Goal: Task Accomplishment & Management: Complete application form

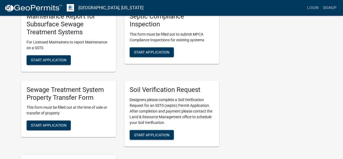
scroll to position [163, 0]
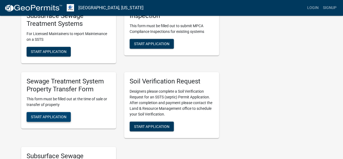
click at [45, 116] on span "Start Application" at bounding box center [49, 117] width 36 height 4
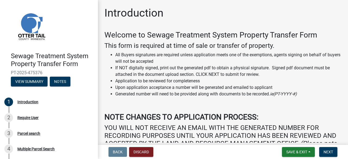
click at [160, 83] on li "Application to be reviewed for completeness" at bounding box center [228, 81] width 226 height 7
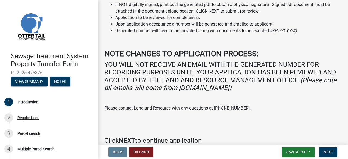
scroll to position [90, 0]
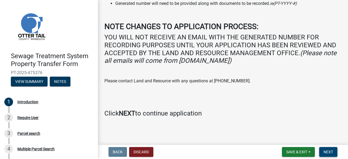
click at [327, 151] on span "Next" at bounding box center [328, 152] width 10 height 4
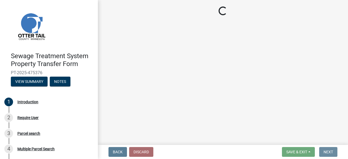
scroll to position [0, 0]
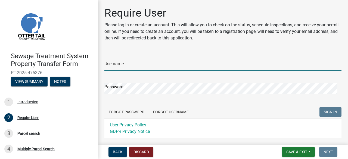
click at [122, 63] on input "Username" at bounding box center [222, 65] width 237 height 11
type input "KatieBahma"
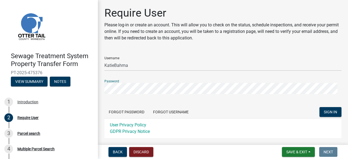
click at [319, 107] on button "SIGN IN" at bounding box center [330, 112] width 22 height 10
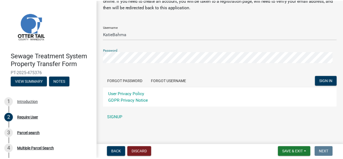
scroll to position [32, 0]
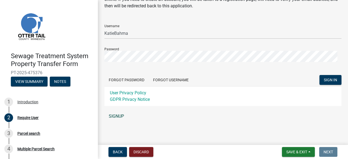
click at [118, 114] on link "SIGNUP" at bounding box center [222, 116] width 237 height 11
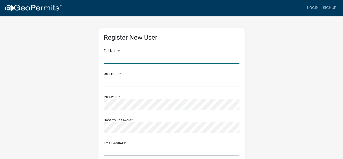
click at [117, 57] on input "text" at bounding box center [172, 57] width 136 height 11
type input "[PERSON_NAME]"
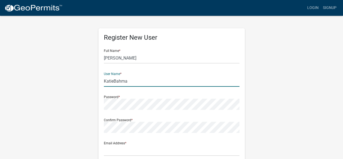
type input "KatieBahma"
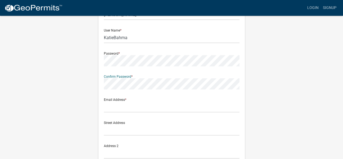
scroll to position [81, 0]
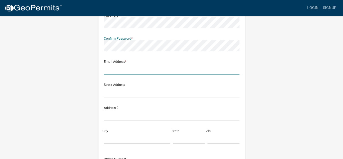
click at [105, 65] on input "text" at bounding box center [172, 68] width 136 height 11
type input "[PERSON_NAME][EMAIL_ADDRESS][DOMAIN_NAME]"
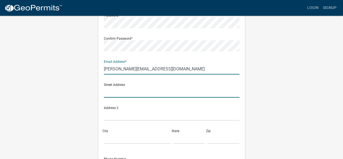
click at [109, 92] on input "text" at bounding box center [172, 91] width 136 height 11
type input "2"
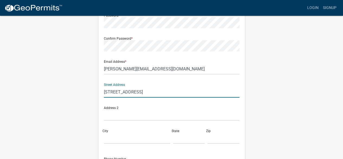
type input "[STREET_ADDRESS]"
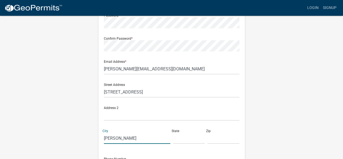
type input "[PERSON_NAME]"
type input "m"
type input "M"
type input "[PERSON_NAME]"
type input "MN"
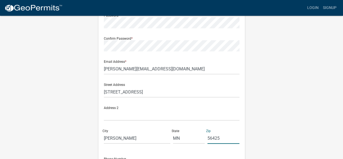
type input "56425"
click at [174, 67] on input "[PERSON_NAME][EMAIL_ADDRESS][DOMAIN_NAME]" at bounding box center [172, 68] width 136 height 11
drag, startPoint x: 179, startPoint y: 68, endPoint x: 100, endPoint y: 69, distance: 78.2
click at [100, 69] on div "Register New User Full Name * [PERSON_NAME] User Name * KatieBahma Password * C…" at bounding box center [172, 76] width 147 height 259
type input "[PERSON_NAME][EMAIL_ADDRESS][DOMAIN_NAME]"
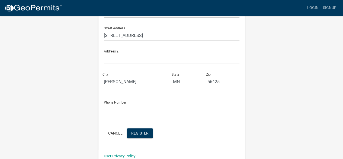
scroll to position [147, 0]
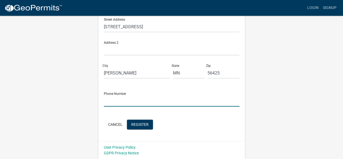
click at [112, 100] on input "text" at bounding box center [172, 100] width 136 height 11
type input "[PHONE_NUMBER]"
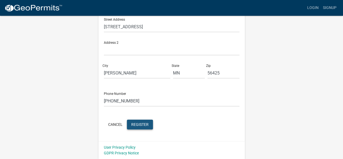
click at [138, 120] on button "Register" at bounding box center [140, 124] width 26 height 10
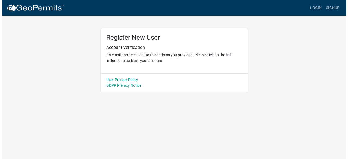
scroll to position [0, 0]
click at [319, 6] on link "Login" at bounding box center [318, 8] width 16 height 10
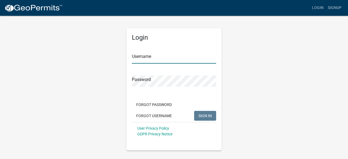
type input "KatieBahma"
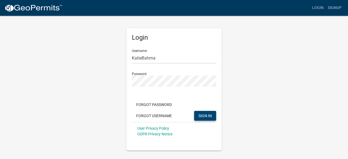
click at [209, 112] on button "SIGN IN" at bounding box center [205, 116] width 22 height 10
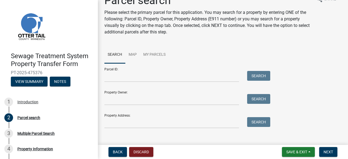
scroll to position [19, 0]
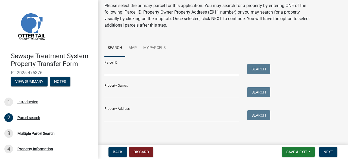
click at [109, 71] on input "Parcel ID:" at bounding box center [171, 69] width 134 height 11
click at [108, 71] on input "Parcel ID:" at bounding box center [171, 69] width 134 height 11
type input "77000990359000"
click at [255, 64] on div "Parcel ID: 77000990359000 Search" at bounding box center [185, 65] width 163 height 19
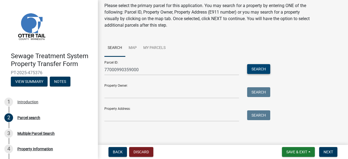
click at [259, 66] on button "Search" at bounding box center [258, 69] width 23 height 10
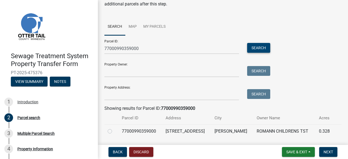
scroll to position [56, 0]
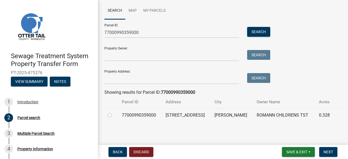
click at [114, 112] on label at bounding box center [114, 112] width 0 height 0
click at [114, 115] on input "radio" at bounding box center [116, 114] width 4 height 4
radio input "true"
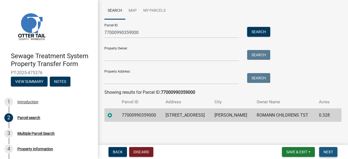
click at [330, 155] on button "Next" at bounding box center [328, 152] width 18 height 10
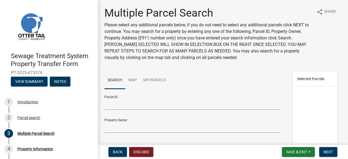
scroll to position [80, 0]
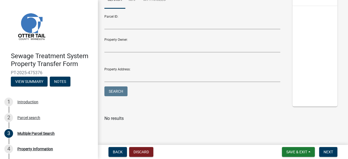
click at [311, 58] on div at bounding box center [314, 56] width 45 height 100
click at [327, 152] on span "Next" at bounding box center [328, 152] width 10 height 4
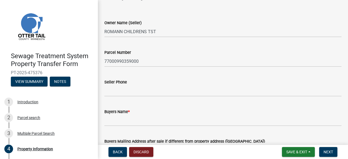
scroll to position [27, 0]
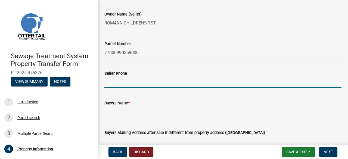
click at [108, 80] on input "Seller Phone" at bounding box center [222, 82] width 237 height 11
type input "6126005616"
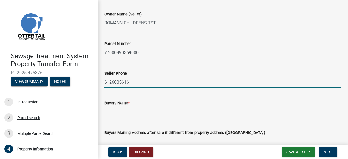
click at [110, 112] on input "Buyers Name *" at bounding box center [222, 111] width 237 height 11
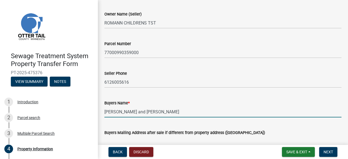
type input "Joshua Roiko and Amanda Roiko"
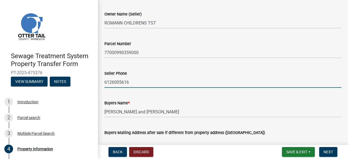
click at [166, 84] on input "6126005616" at bounding box center [222, 82] width 237 height 11
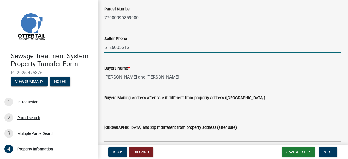
scroll to position [136, 0]
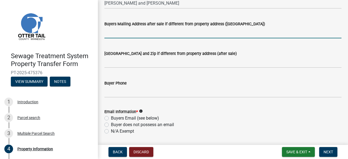
click at [114, 33] on input "Buyers Mailing Address after sale if different from property address (E911 numb…" at bounding box center [222, 32] width 237 height 11
drag, startPoint x: 141, startPoint y: 32, endPoint x: 85, endPoint y: 31, distance: 55.7
click at [85, 31] on div "Sewage Treatment System Property Transfer Form PT-2025-475376 View Summary Note…" at bounding box center [174, 79] width 348 height 159
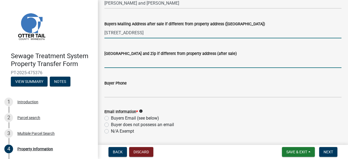
click at [143, 33] on input "101 6th Street" at bounding box center [222, 32] width 237 height 11
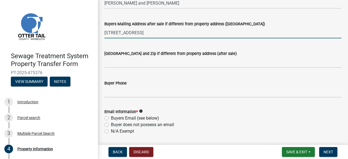
type input "101 6th Street NW"
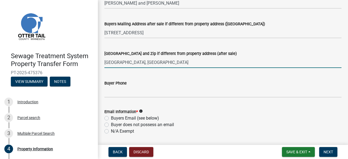
type input "Perham, MN"
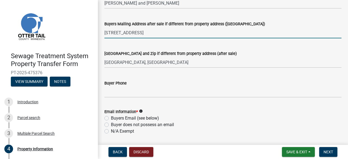
drag, startPoint x: 144, startPoint y: 32, endPoint x: 99, endPoint y: 31, distance: 45.1
click at [99, 31] on div "Property Information share Share Owner Name (Seller) ROMANN CHILDRENS TST Parce…" at bounding box center [223, 97] width 250 height 452
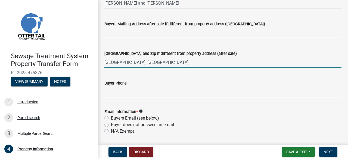
drag, startPoint x: 133, startPoint y: 61, endPoint x: 94, endPoint y: 61, distance: 38.0
click at [94, 61] on div "Sewage Treatment System Property Transfer Form PT-2025-475376 View Summary Note…" at bounding box center [174, 79] width 348 height 159
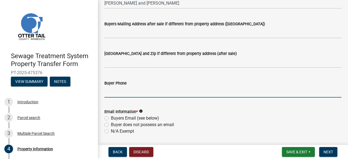
click at [111, 93] on input "Buyer Phone" at bounding box center [222, 91] width 237 height 11
click at [105, 92] on input "Buyer Phone" at bounding box center [222, 91] width 237 height 11
type input "2182892896"
click at [216, 83] on div "Buyer Phone" at bounding box center [222, 83] width 237 height 7
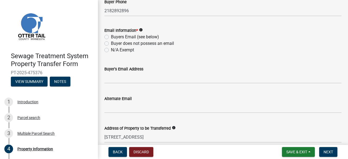
scroll to position [217, 0]
click at [111, 36] on label "Buyers Email (see below)" at bounding box center [135, 36] width 48 height 7
click at [111, 36] on input "Buyers Email (see below)" at bounding box center [113, 35] width 4 height 4
radio input "true"
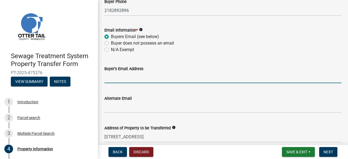
click at [110, 83] on input "Buyer's Email Address" at bounding box center [222, 77] width 237 height 11
type input "joshroiko@gmail.com"
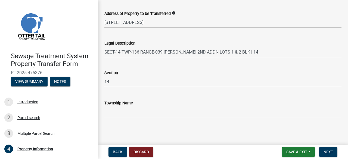
scroll to position [332, 0]
click at [324, 149] on button "Next" at bounding box center [328, 152] width 18 height 10
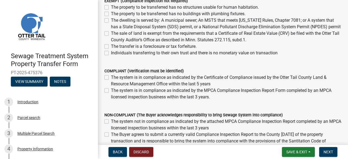
scroll to position [109, 0]
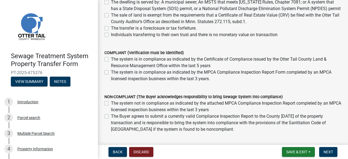
click at [111, 65] on label "The system is in compliance as indicated by the Certificate of Compliance issue…" at bounding box center [226, 62] width 230 height 13
click at [111, 59] on input "The system is in compliance as indicated by the Certificate of Compliance issue…" at bounding box center [113, 58] width 4 height 4
checkbox input "true"
checkbox input "false"
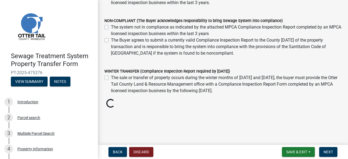
scroll to position [186, 0]
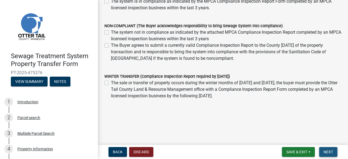
click at [326, 151] on span "Next" at bounding box center [328, 152] width 10 height 4
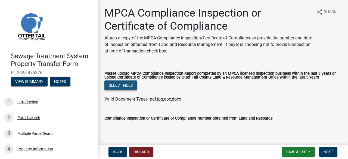
click at [123, 81] on button "Select files" at bounding box center [120, 85] width 33 height 10
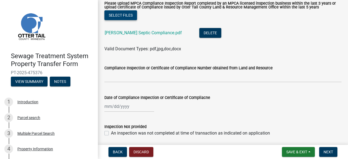
scroll to position [81, 0]
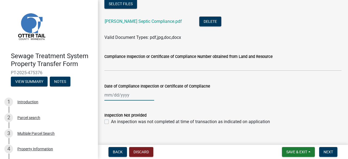
click at [108, 96] on div at bounding box center [129, 94] width 50 height 11
select select "9"
select select "2025"
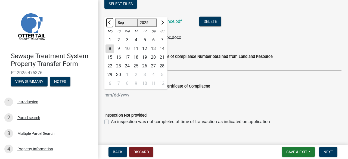
click at [109, 23] on span "Previous month" at bounding box center [110, 23] width 4 height 4
select select "6"
click at [154, 76] on div "28" at bounding box center [153, 75] width 9 height 9
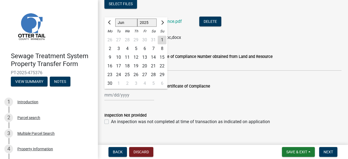
type input "06/28/2025"
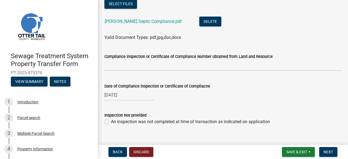
scroll to position [90, 0]
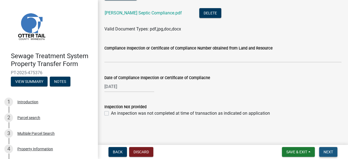
click at [329, 151] on span "Next" at bounding box center [328, 152] width 10 height 4
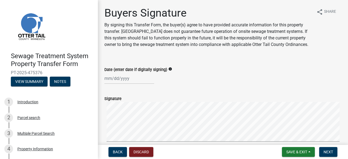
click at [106, 84] on div at bounding box center [129, 78] width 50 height 11
select select "9"
select select "2025"
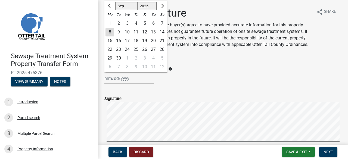
click at [110, 36] on div "8" at bounding box center [109, 32] width 9 height 9
type input "09/08/2025"
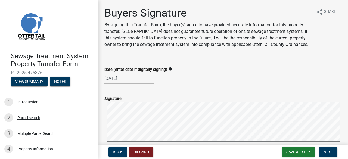
click at [118, 102] on div "Signature" at bounding box center [222, 98] width 237 height 7
click at [119, 101] on label "Signature" at bounding box center [112, 99] width 17 height 4
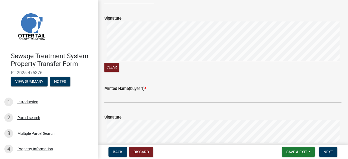
scroll to position [81, 0]
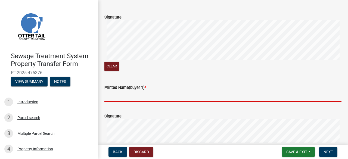
click at [108, 102] on input "Printed Name(buyer 1) *" at bounding box center [222, 96] width 237 height 11
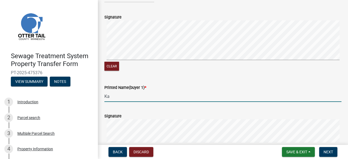
type input "K"
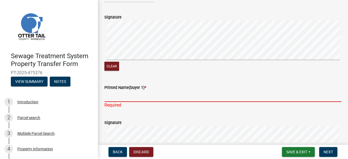
click at [107, 102] on input "Printed Name(buyer 1) *" at bounding box center [222, 96] width 237 height 11
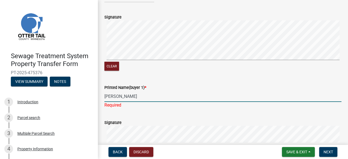
type input "Joshua Roiko"
click at [157, 91] on div "Printed Name(buyer 1) *" at bounding box center [222, 87] width 237 height 7
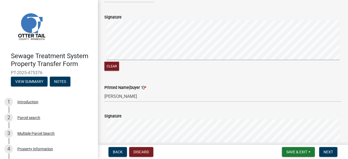
scroll to position [136, 0]
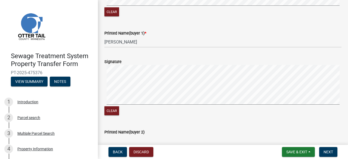
click at [160, 116] on div "Clear" at bounding box center [222, 111] width 237 height 10
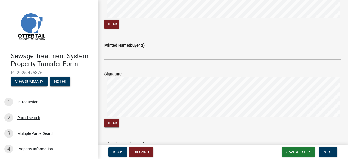
scroll to position [244, 0]
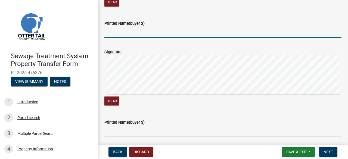
click at [111, 38] on input "Printed Name(buyer 2)" at bounding box center [222, 32] width 237 height 11
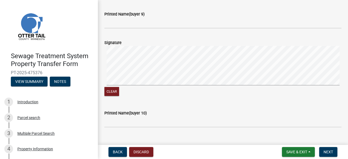
scroll to position [963, 0]
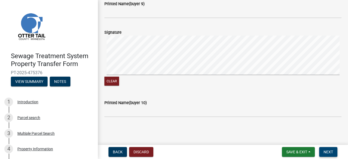
type input "Amanda Roiko"
click at [328, 151] on span "Next" at bounding box center [328, 152] width 10 height 4
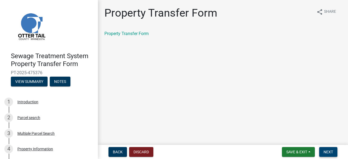
click at [330, 152] on span "Next" at bounding box center [328, 152] width 10 height 4
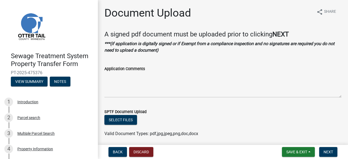
scroll to position [43, 0]
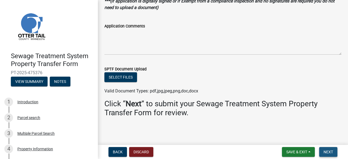
click at [330, 152] on span "Next" at bounding box center [328, 152] width 10 height 4
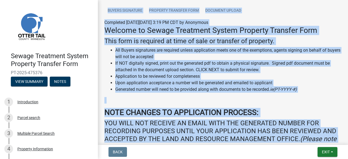
scroll to position [56, 0]
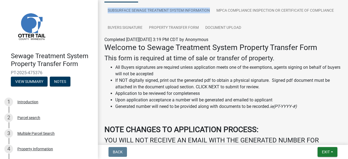
drag, startPoint x: 104, startPoint y: 8, endPoint x: 215, endPoint y: 13, distance: 110.9
click at [215, 13] on div "Submitted Thank you for submitting your information. You may view the submitted…" at bounding box center [222, 93] width 245 height 286
copy div "Submitted Thank you for submitting your information. You may view the submitted…"
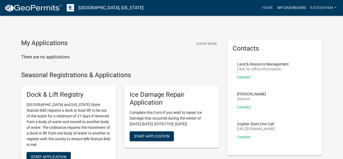
click at [296, 6] on link "My Dashboard" at bounding box center [291, 8] width 33 height 10
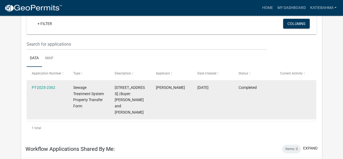
scroll to position [45, 0]
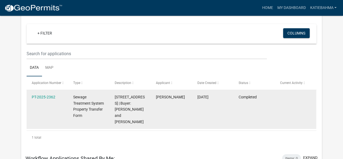
drag, startPoint x: 56, startPoint y: 97, endPoint x: 28, endPoint y: 100, distance: 27.8
click at [28, 100] on datatable-body-cell "PT-2025-2362" at bounding box center [48, 109] width 42 height 39
copy link "PT-2025-2362"
